Goal: Transaction & Acquisition: Purchase product/service

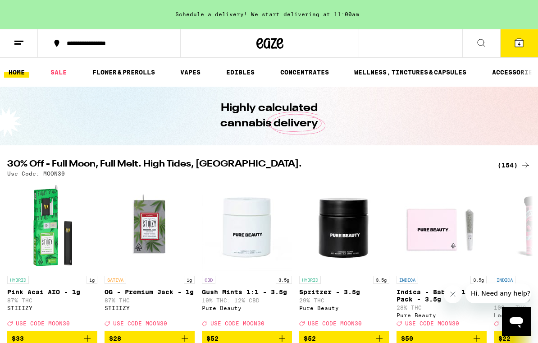
click at [137, 73] on link "FLOWER & PREROLLS" at bounding box center [124, 72] width 72 height 11
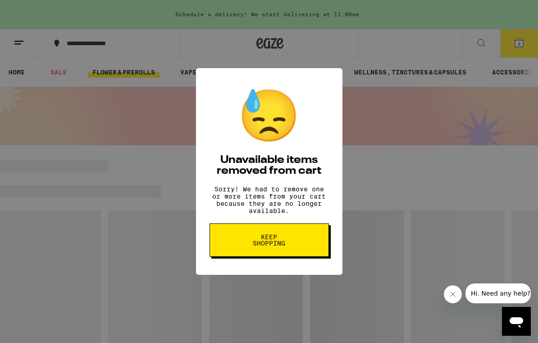
click at [308, 241] on button "Keep Shopping" at bounding box center [269, 239] width 119 height 33
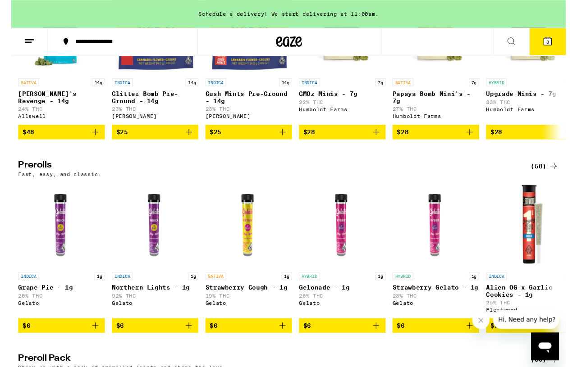
scroll to position [401, 0]
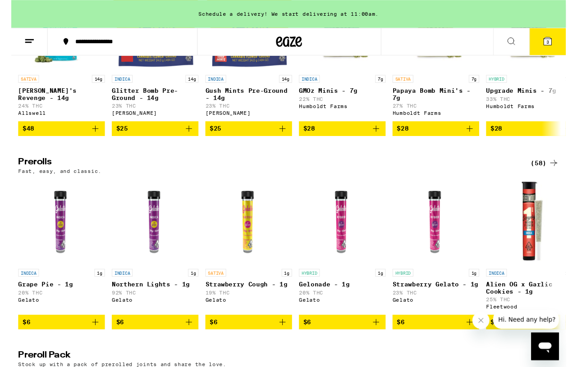
click at [559, 186] on div "Flower: 1g - 4g (72) The best bud - 1g and 4g flower. Roll it up or pack into y…" at bounding box center [288, 230] width 577 height 955
click at [549, 175] on div "(58)" at bounding box center [555, 169] width 29 height 11
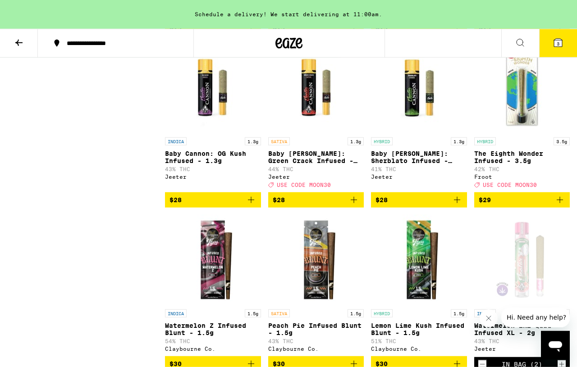
scroll to position [2056, 0]
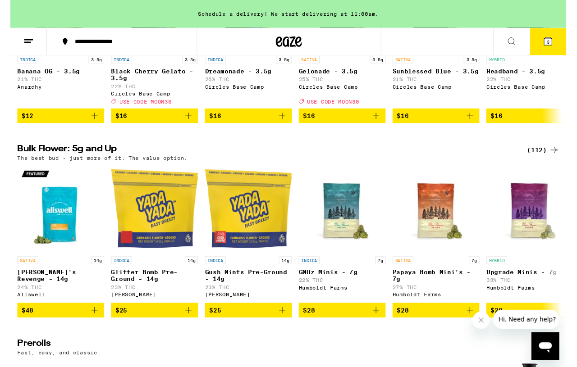
scroll to position [211, 0]
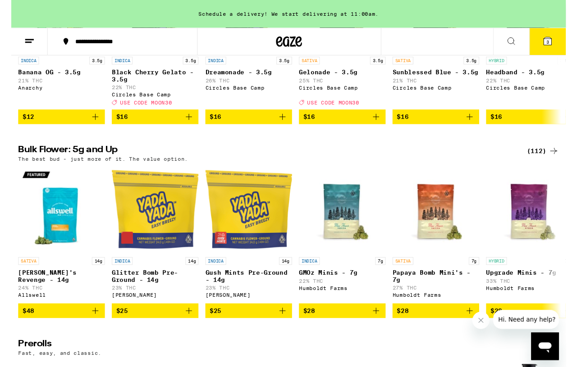
click at [550, 163] on div "(112)" at bounding box center [553, 157] width 33 height 11
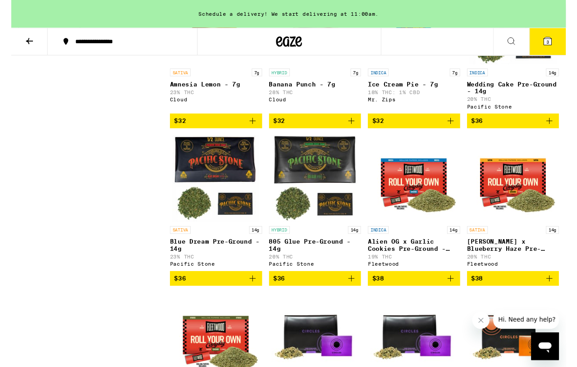
scroll to position [684, 0]
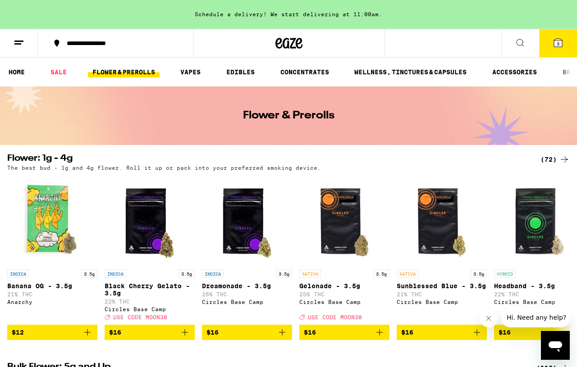
click at [555, 156] on div "(72)" at bounding box center [555, 159] width 29 height 11
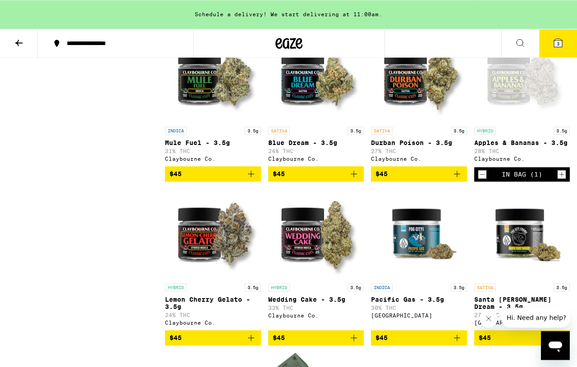
scroll to position [1290, 0]
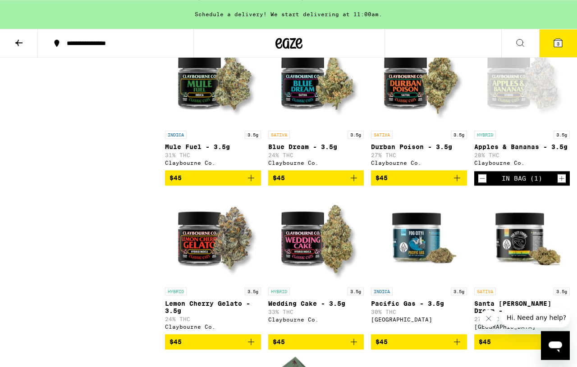
click at [252, 184] on icon "Add to bag" at bounding box center [251, 178] width 11 height 11
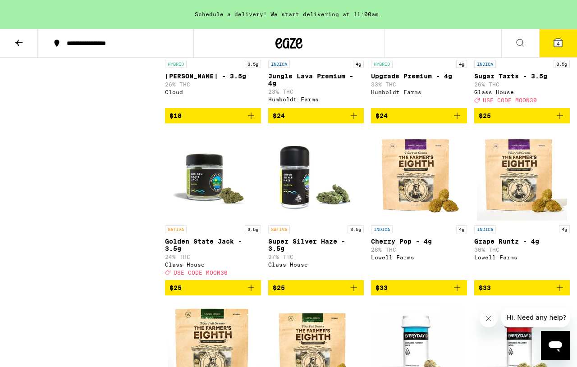
scroll to position [529, 0]
